Goal: Check status: Check status

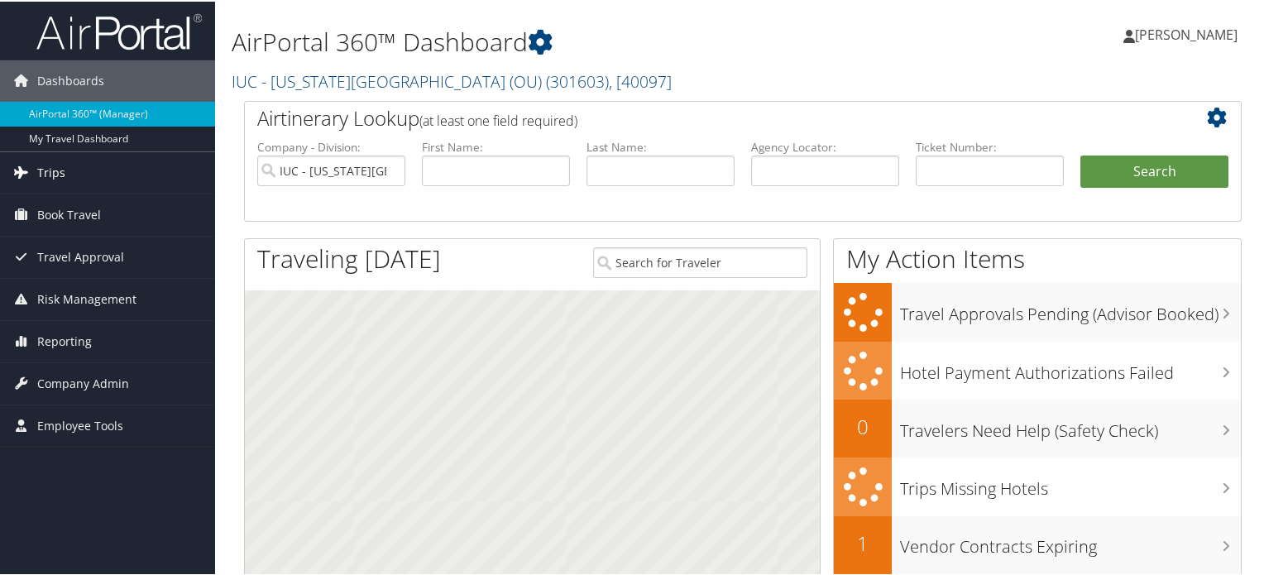
click at [50, 175] on span "Trips" at bounding box center [51, 171] width 28 height 41
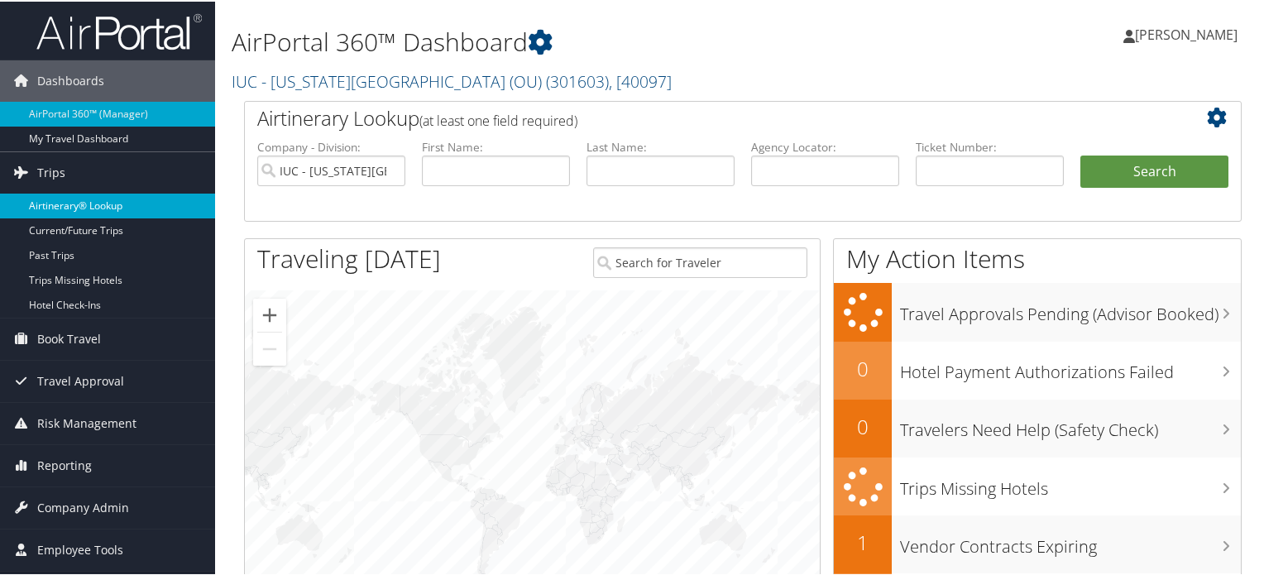
click at [65, 199] on link "Airtinerary® Lookup" at bounding box center [107, 204] width 215 height 25
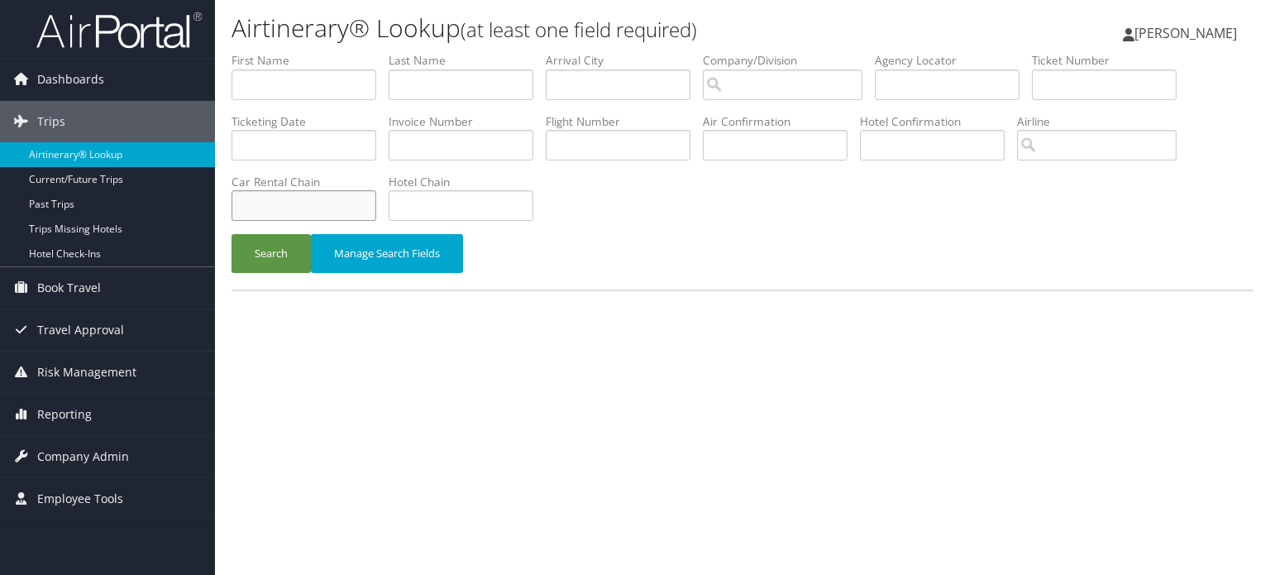
click at [278, 200] on input "text" at bounding box center [304, 205] width 145 height 31
type input "enterprise"
click at [425, 79] on input "text" at bounding box center [461, 84] width 145 height 31
type input "levine"
click at [253, 251] on button "Search" at bounding box center [271, 253] width 79 height 39
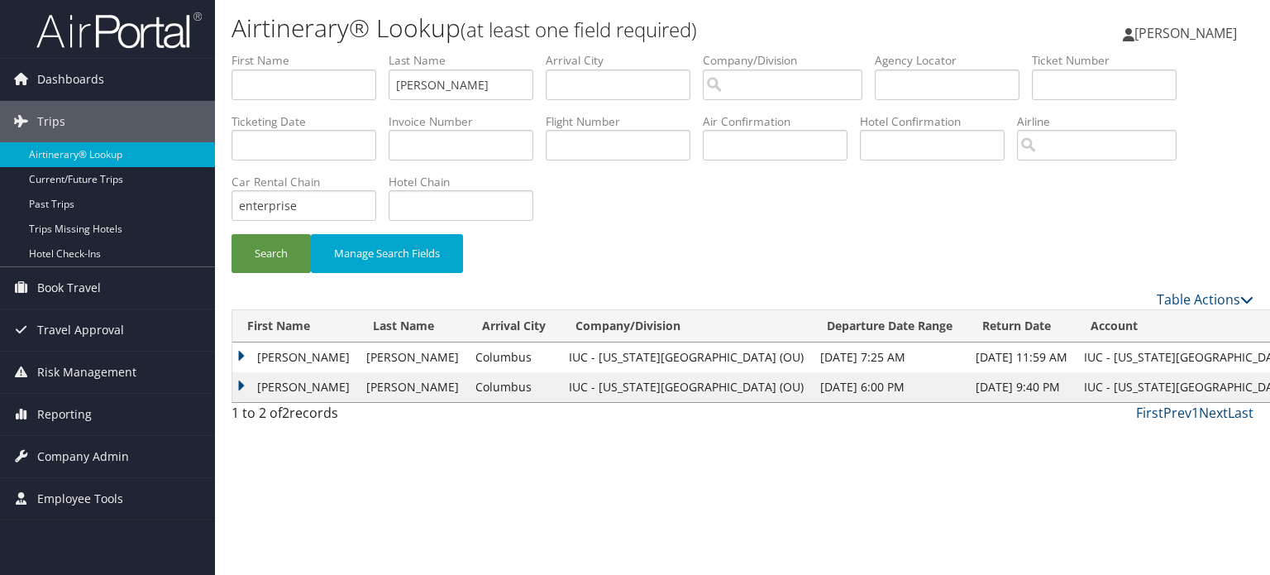
click at [244, 353] on td "DAVID" at bounding box center [295, 357] width 126 height 30
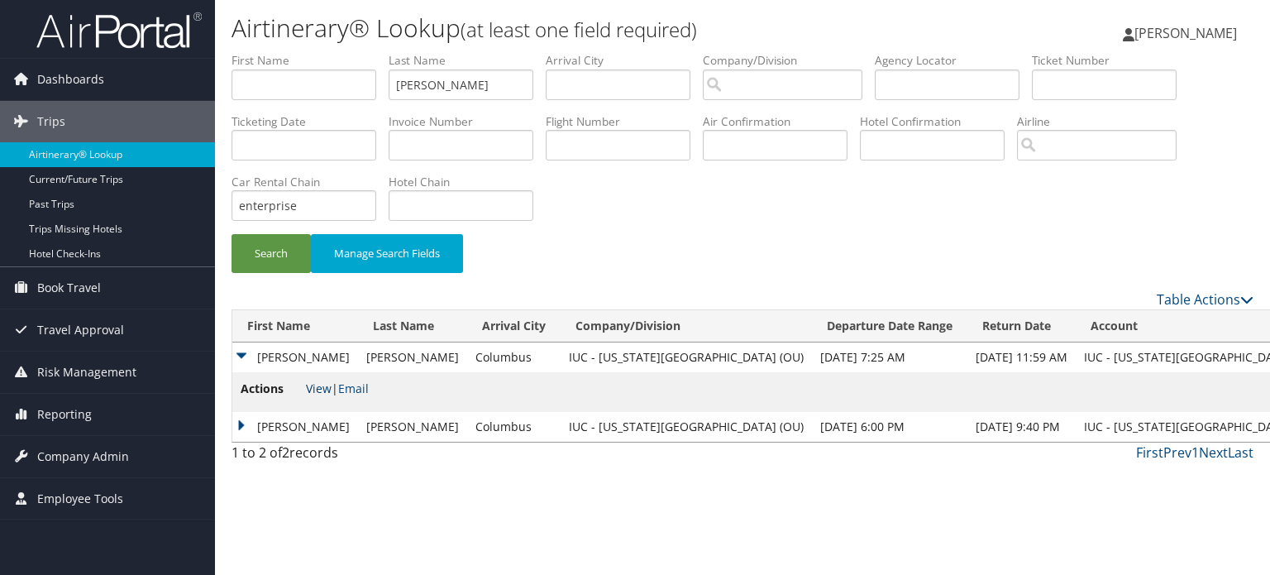
click at [314, 386] on link "View" at bounding box center [319, 388] width 26 height 16
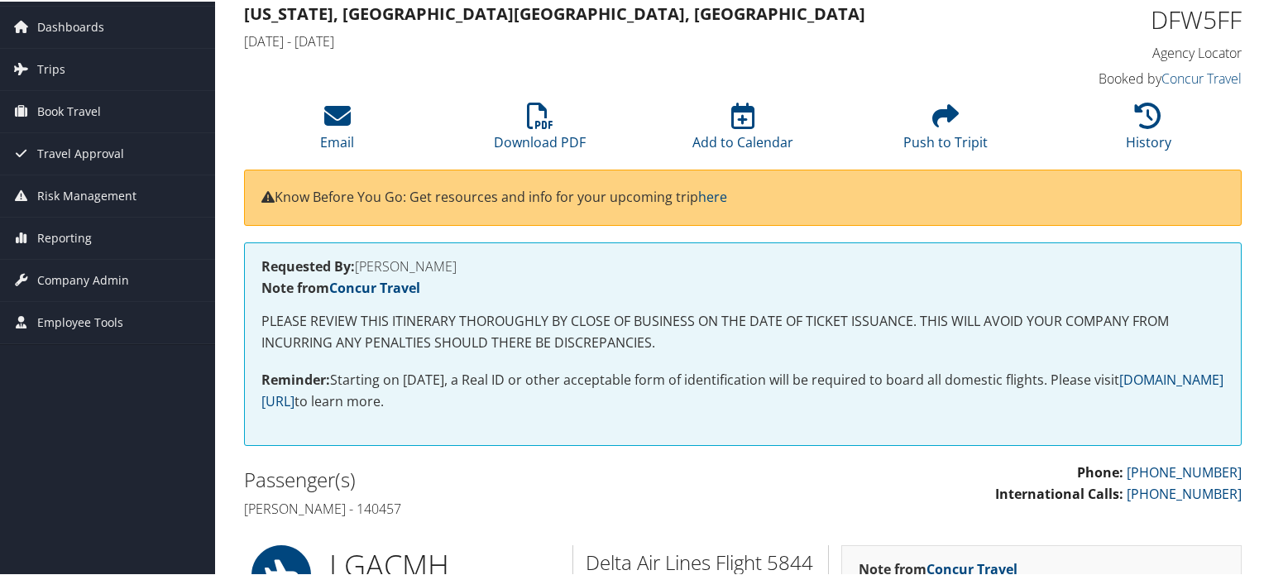
scroll to position [83, 0]
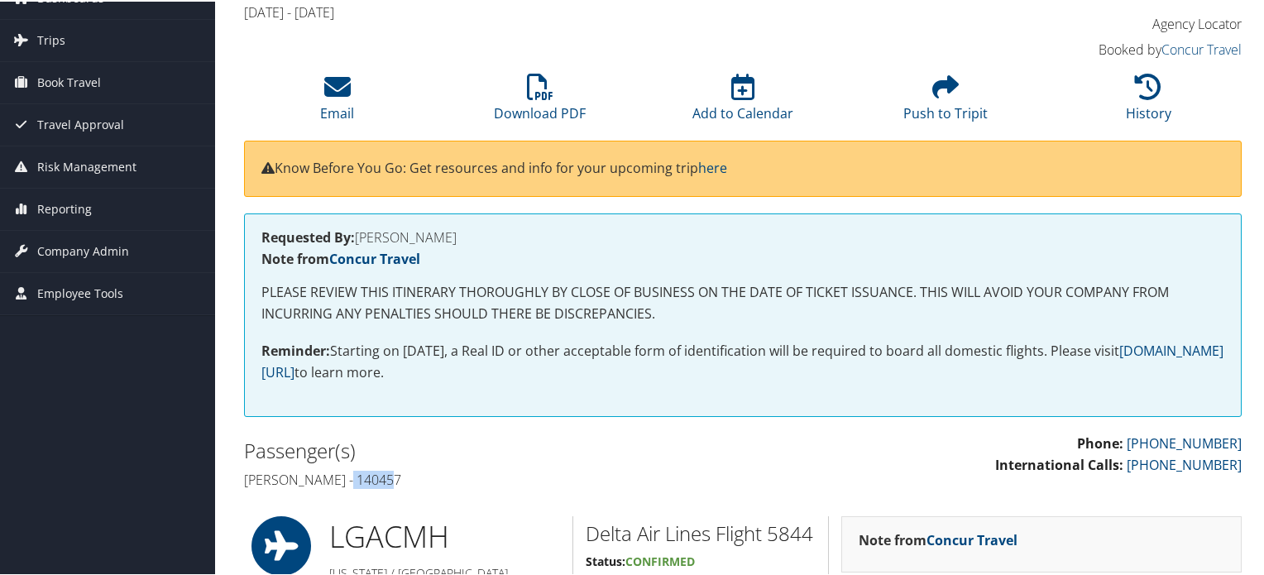
drag, startPoint x: 337, startPoint y: 478, endPoint x: 386, endPoint y: 476, distance: 48.9
click at [386, 476] on h4 "[PERSON_NAME] - 140457" at bounding box center [487, 478] width 486 height 18
copy h4 "140457"
